Goal: Find specific page/section: Find specific page/section

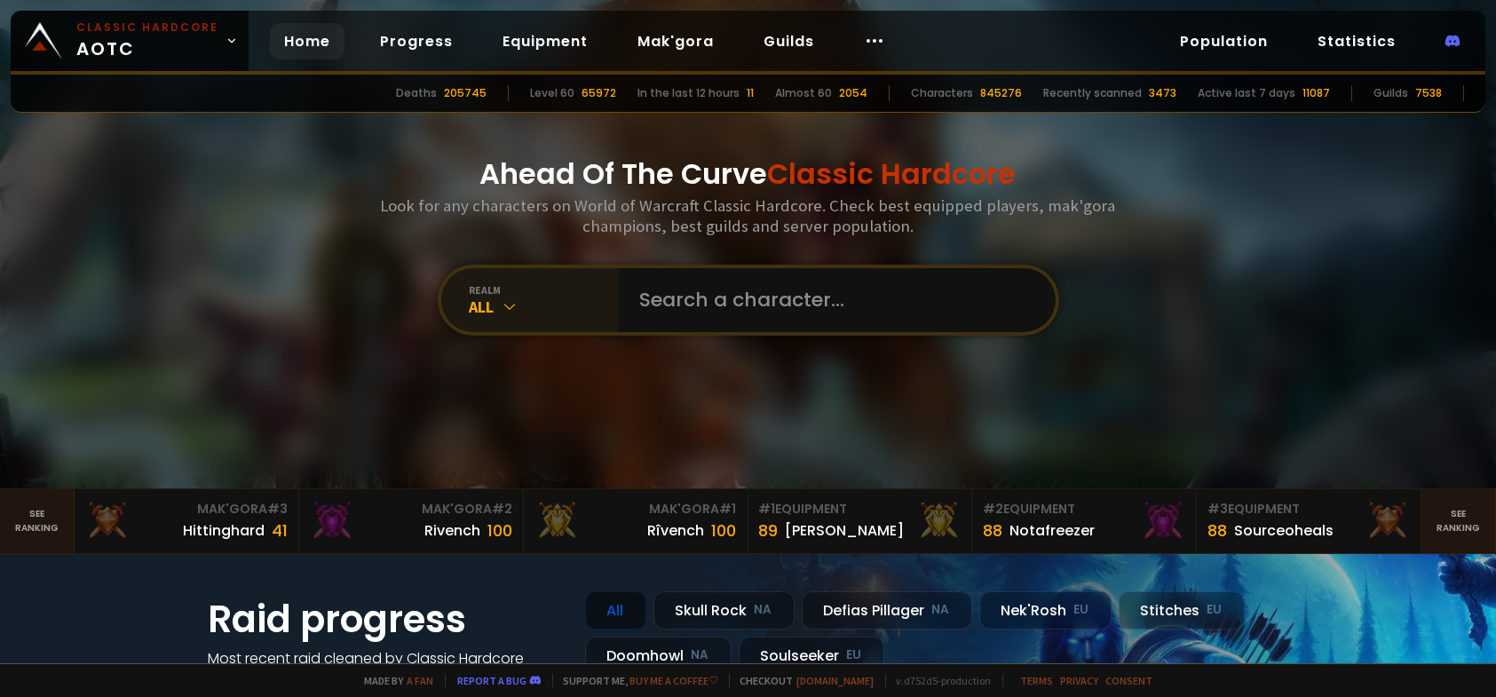
click at [493, 314] on div "All" at bounding box center [544, 307] width 149 height 20
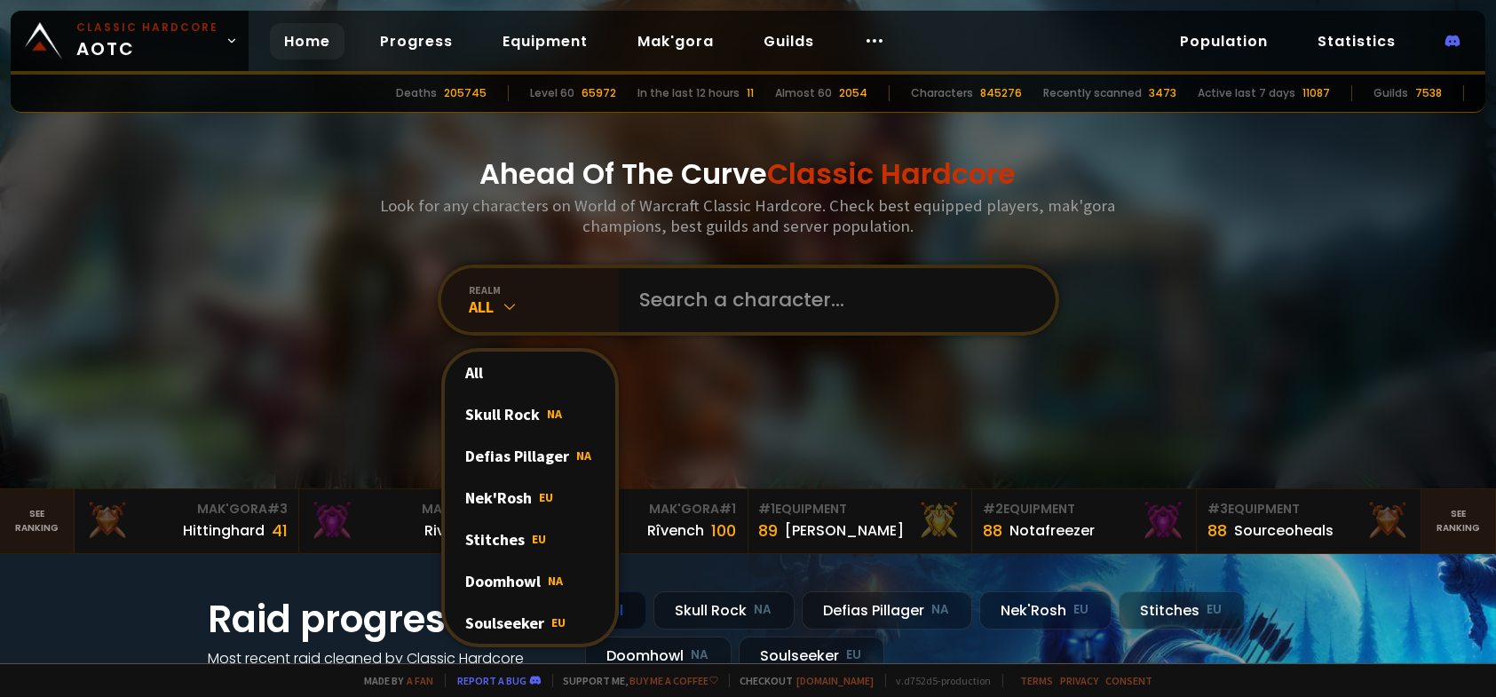
click at [515, 579] on div "Doomhowl NA" at bounding box center [530, 581] width 170 height 42
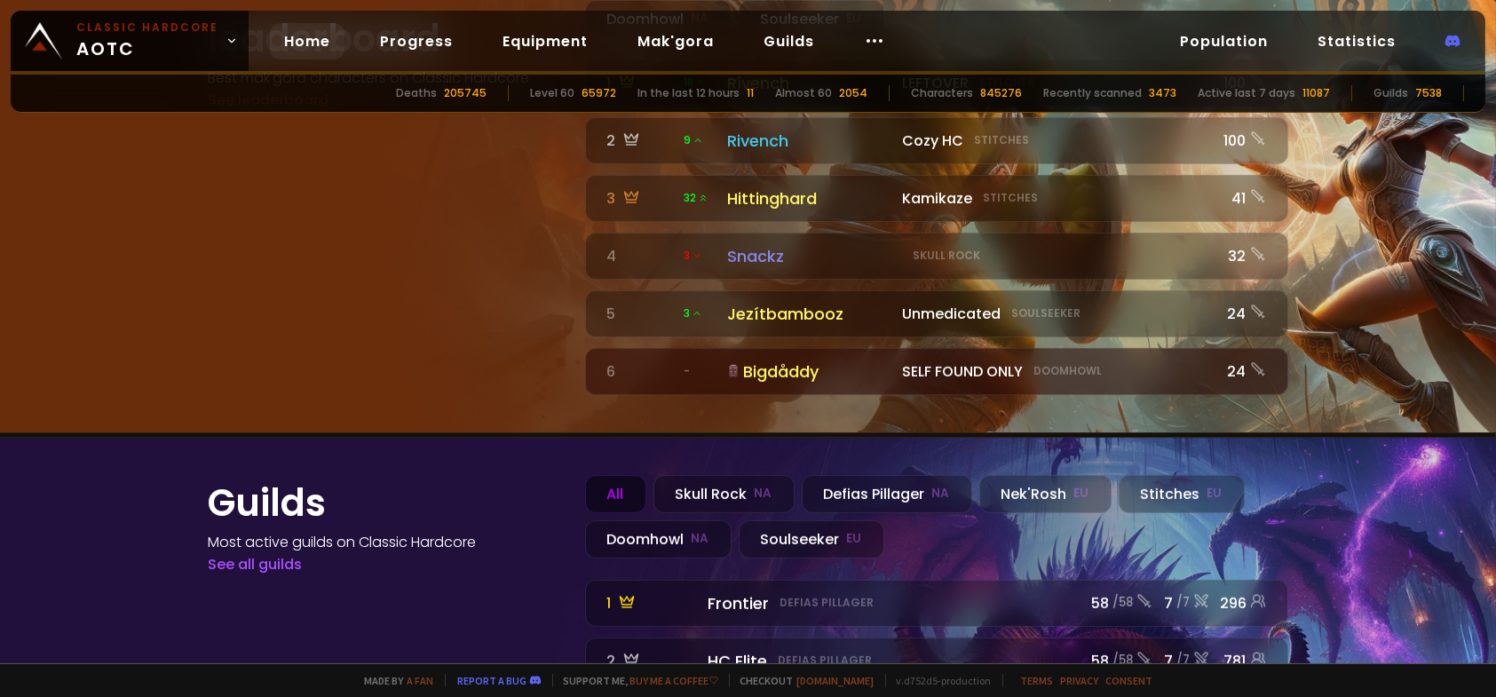
scroll to position [1846, 0]
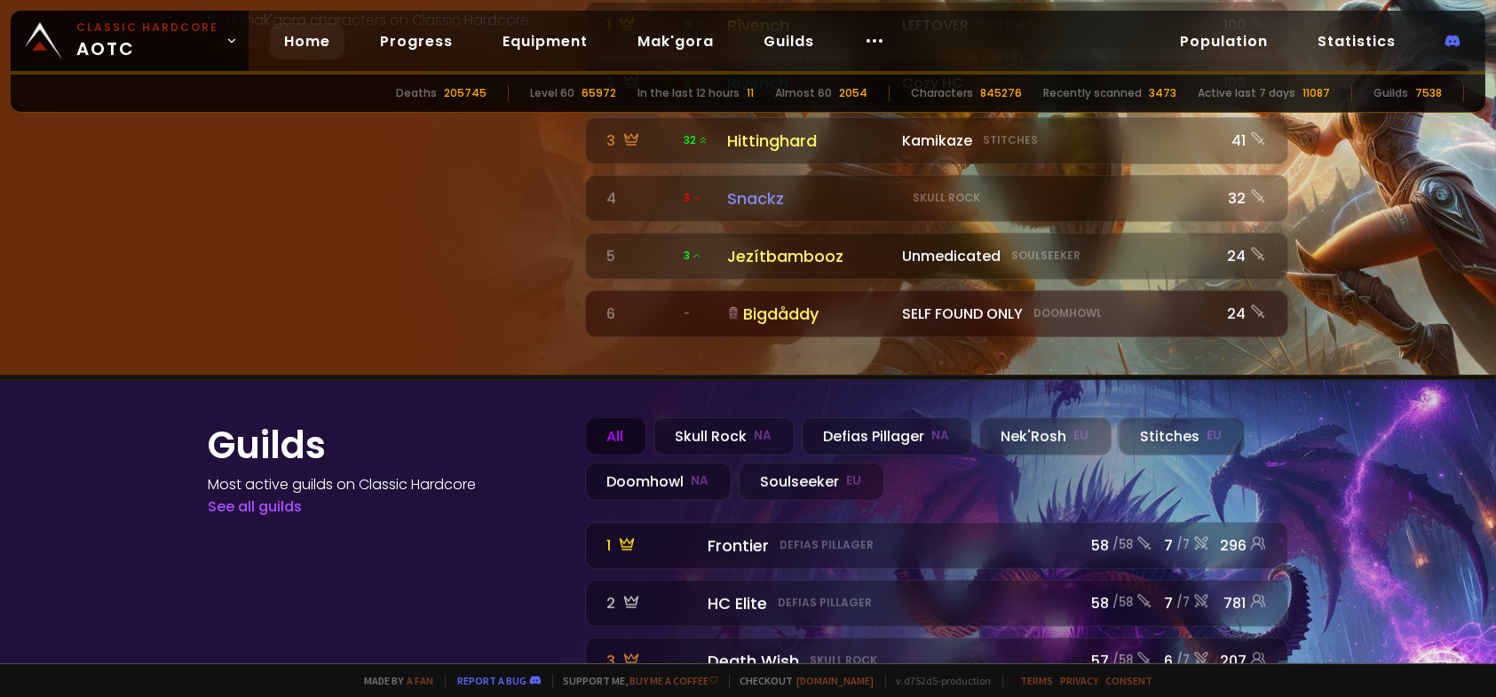
click at [608, 417] on div "All" at bounding box center [615, 436] width 61 height 38
click at [644, 463] on div "Doomhowl NA" at bounding box center [658, 482] width 146 height 38
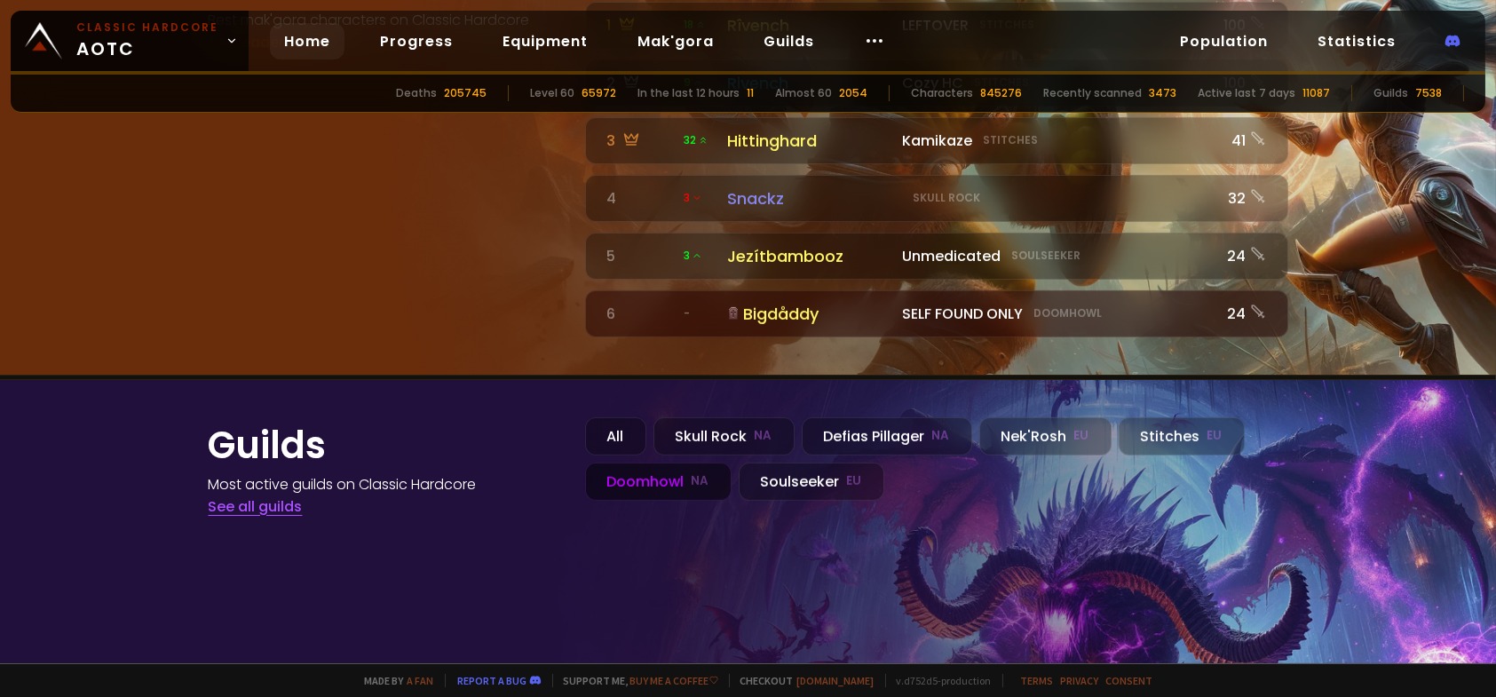
click at [257, 496] on link "See all guilds" at bounding box center [256, 506] width 94 height 20
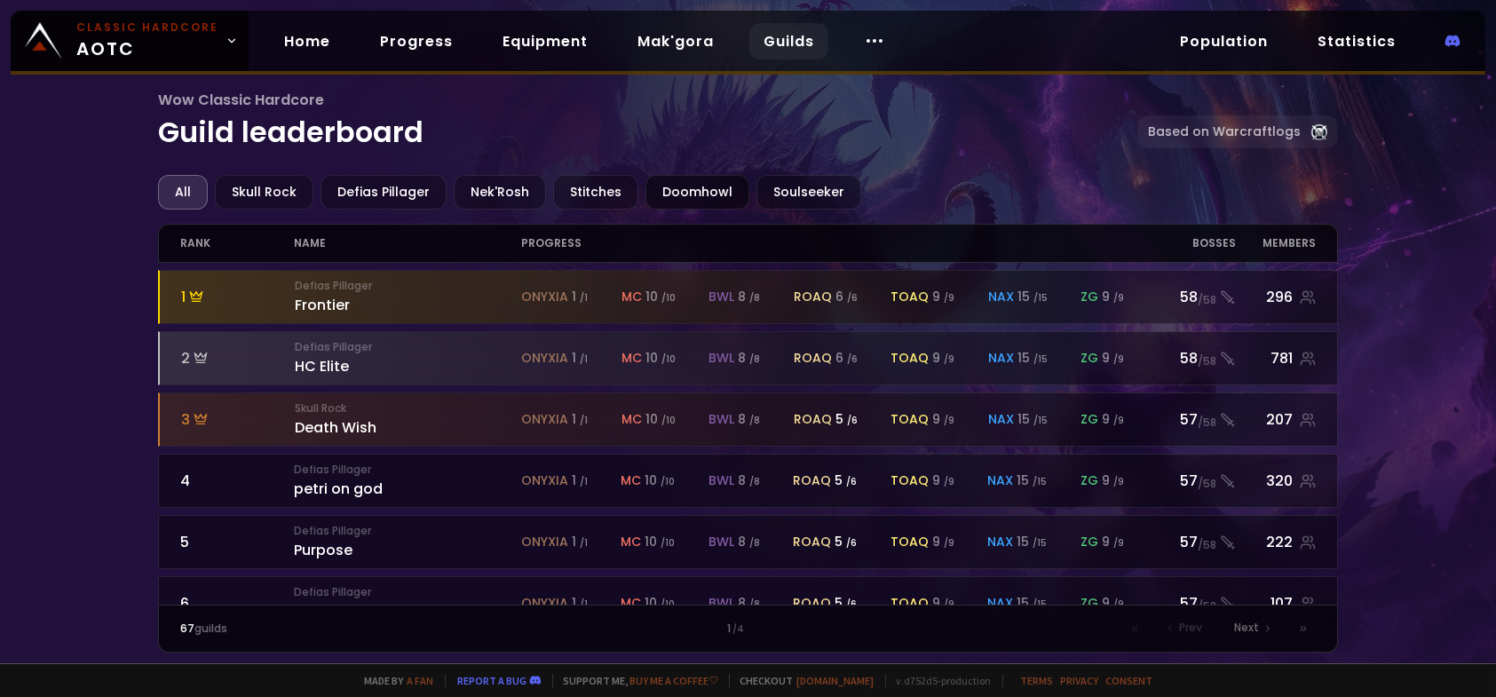
click at [676, 198] on div "Doomhowl" at bounding box center [697, 192] width 104 height 35
